Goal: Information Seeking & Learning: Check status

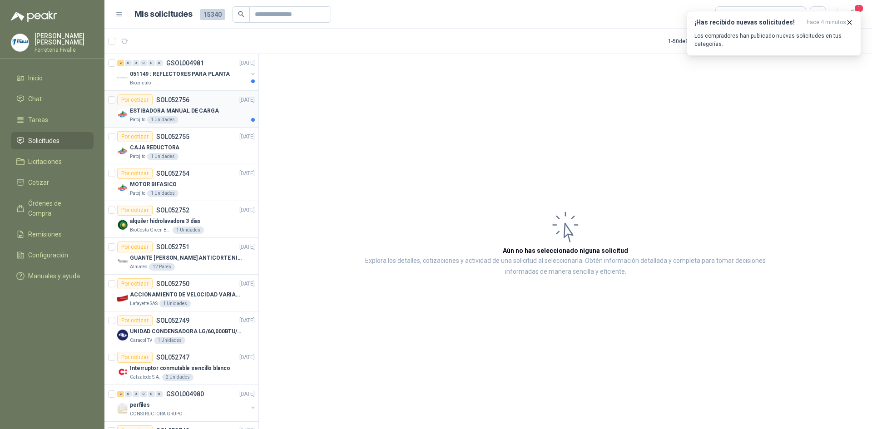
click at [186, 109] on p "ESTIBADORA MANUAL DE CARGA" at bounding box center [174, 111] width 89 height 9
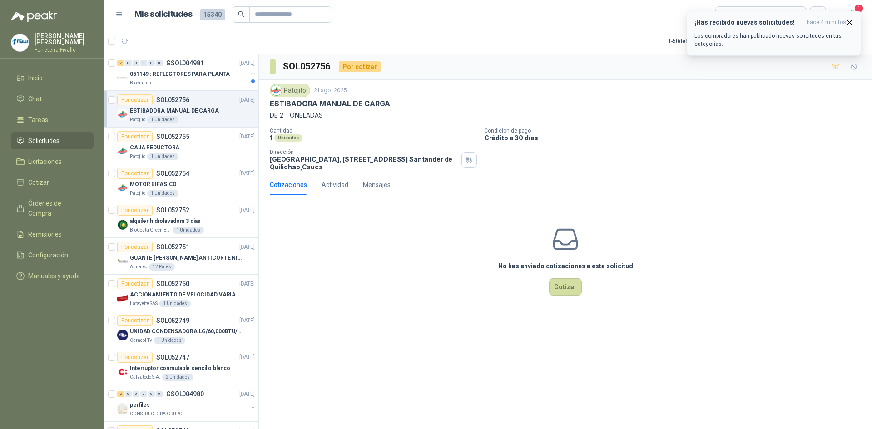
click at [851, 20] on icon "button" at bounding box center [850, 23] width 8 height 8
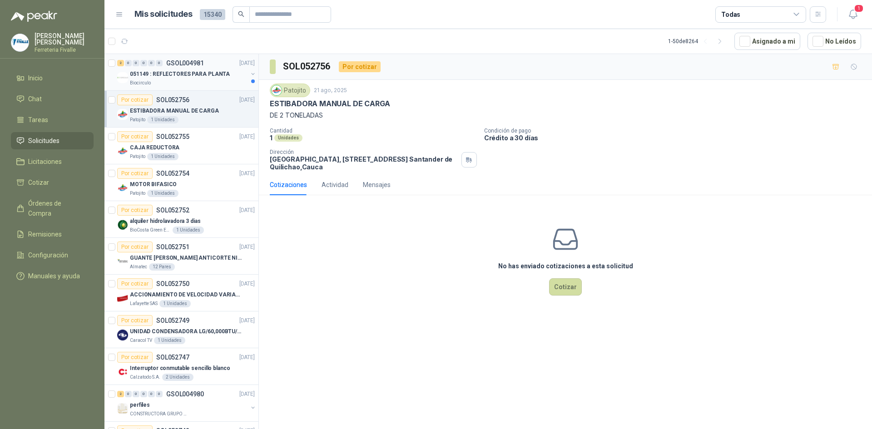
click at [169, 75] on p "051149 : REFLECTORES PARA PLANTA" at bounding box center [180, 74] width 100 height 9
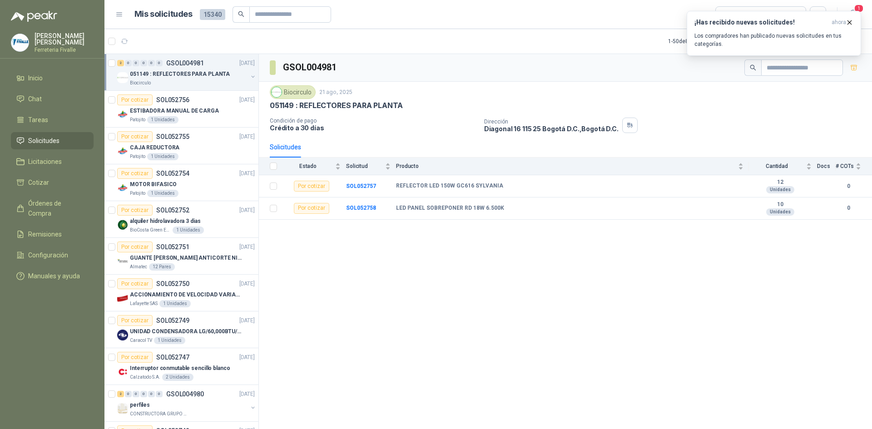
click at [352, 79] on div "GSOL004981" at bounding box center [565, 68] width 613 height 28
click at [183, 74] on p "051149 : REFLECTORES PARA PLANTA" at bounding box center [180, 74] width 100 height 9
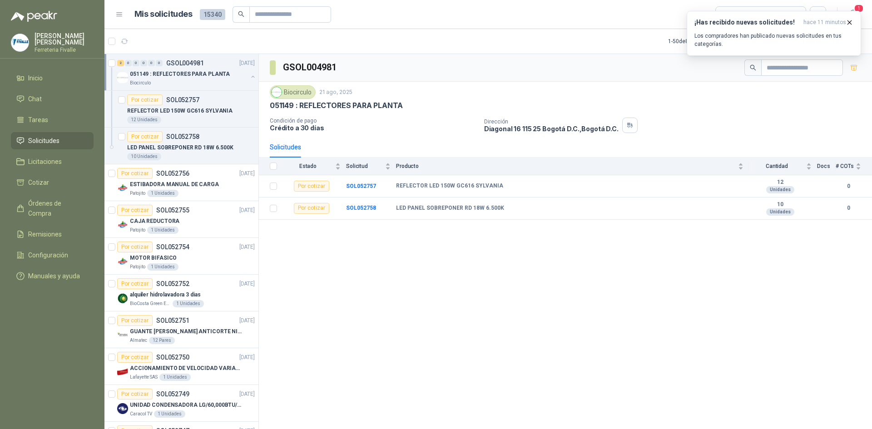
click at [181, 78] on p "051149 : REFLECTORES PARA PLANTA" at bounding box center [180, 74] width 100 height 9
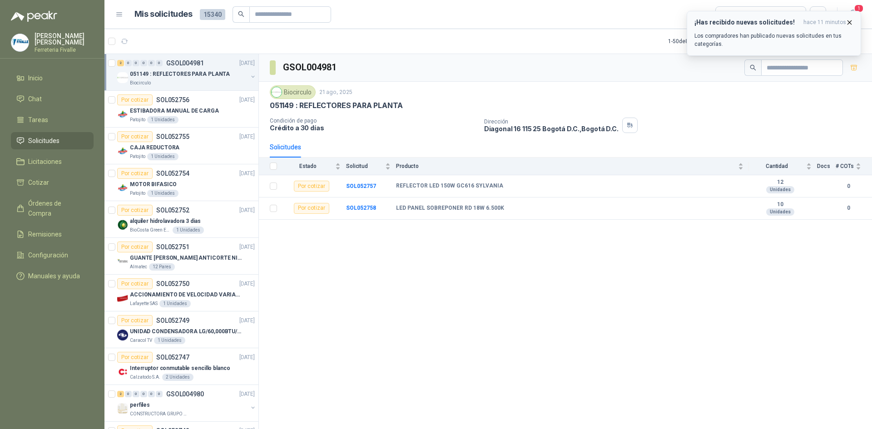
click at [850, 21] on icon "button" at bounding box center [850, 23] width 8 height 8
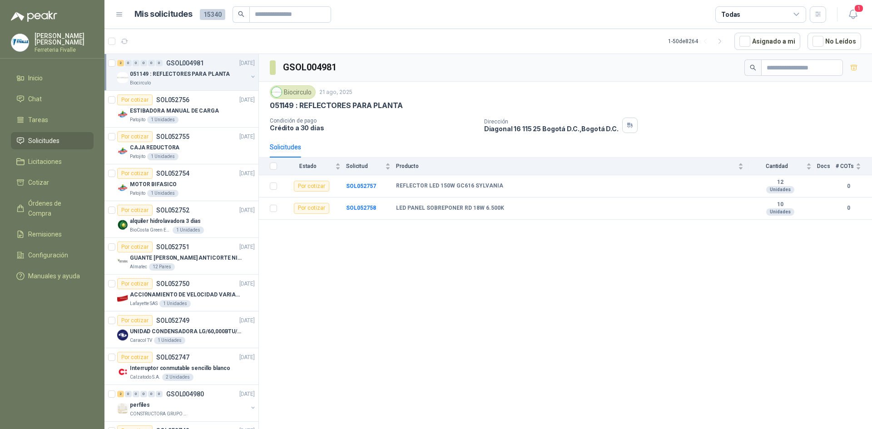
click at [20, 45] on img at bounding box center [19, 42] width 17 height 17
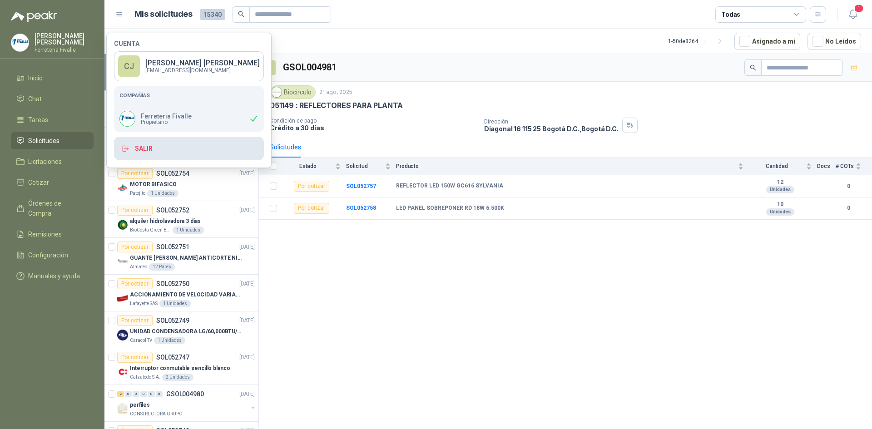
click at [136, 146] on button "Salir" at bounding box center [189, 149] width 150 height 24
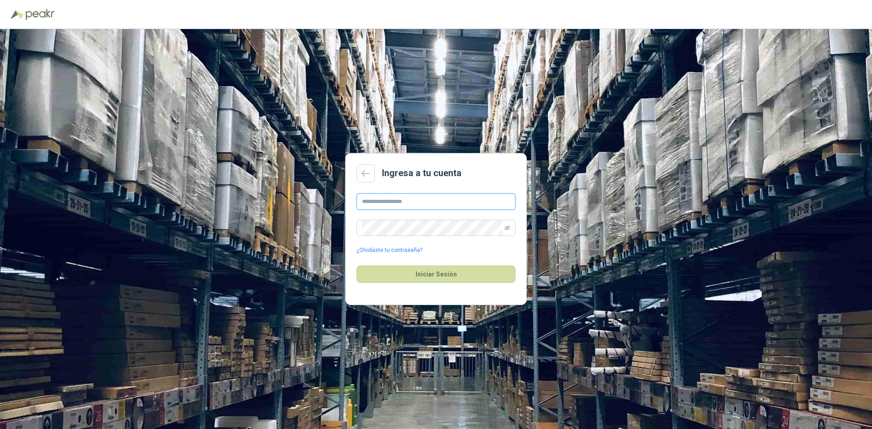
type input "**********"
